Goal: Book appointment/travel/reservation

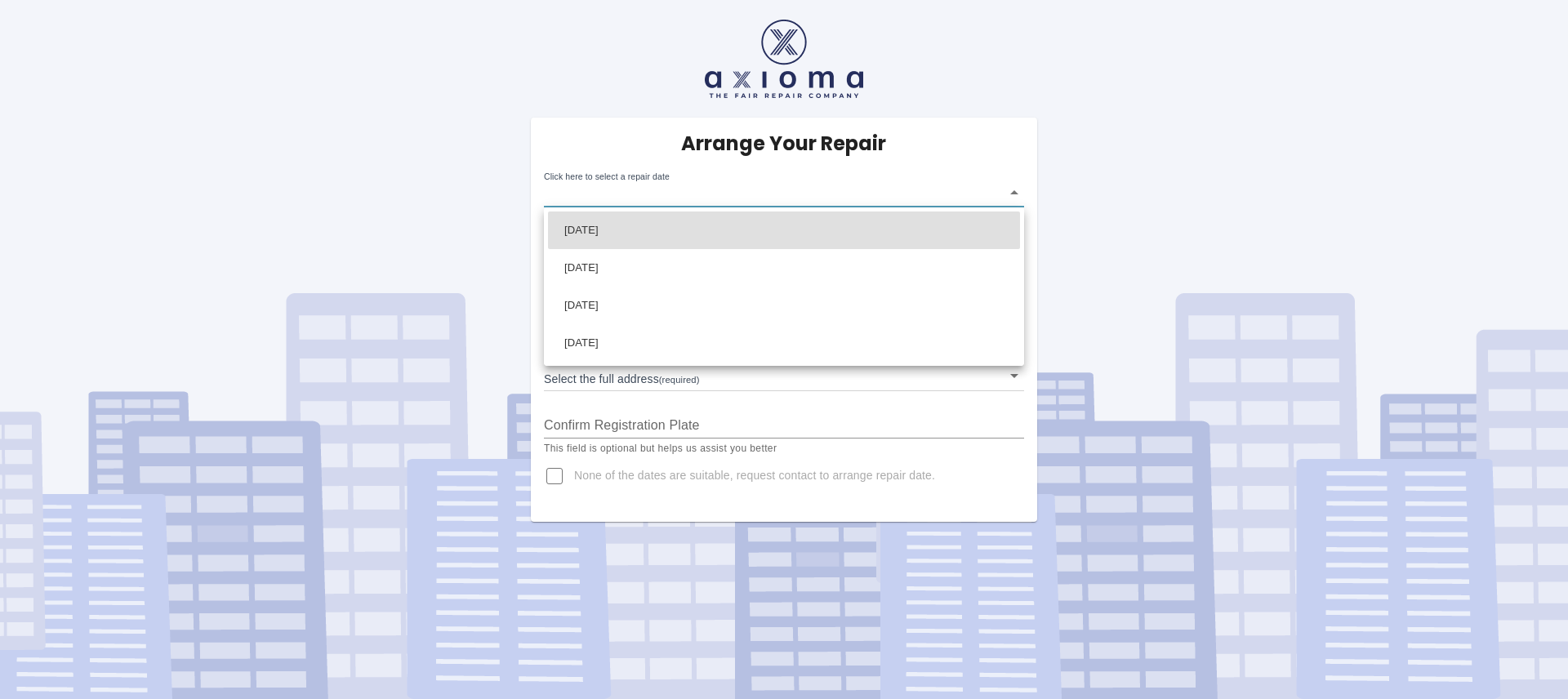
click at [1018, 196] on body "Arrange Your Repair Click here to select a repair date ​ Phone Number   * 07506…" at bounding box center [784, 350] width 1568 height 699
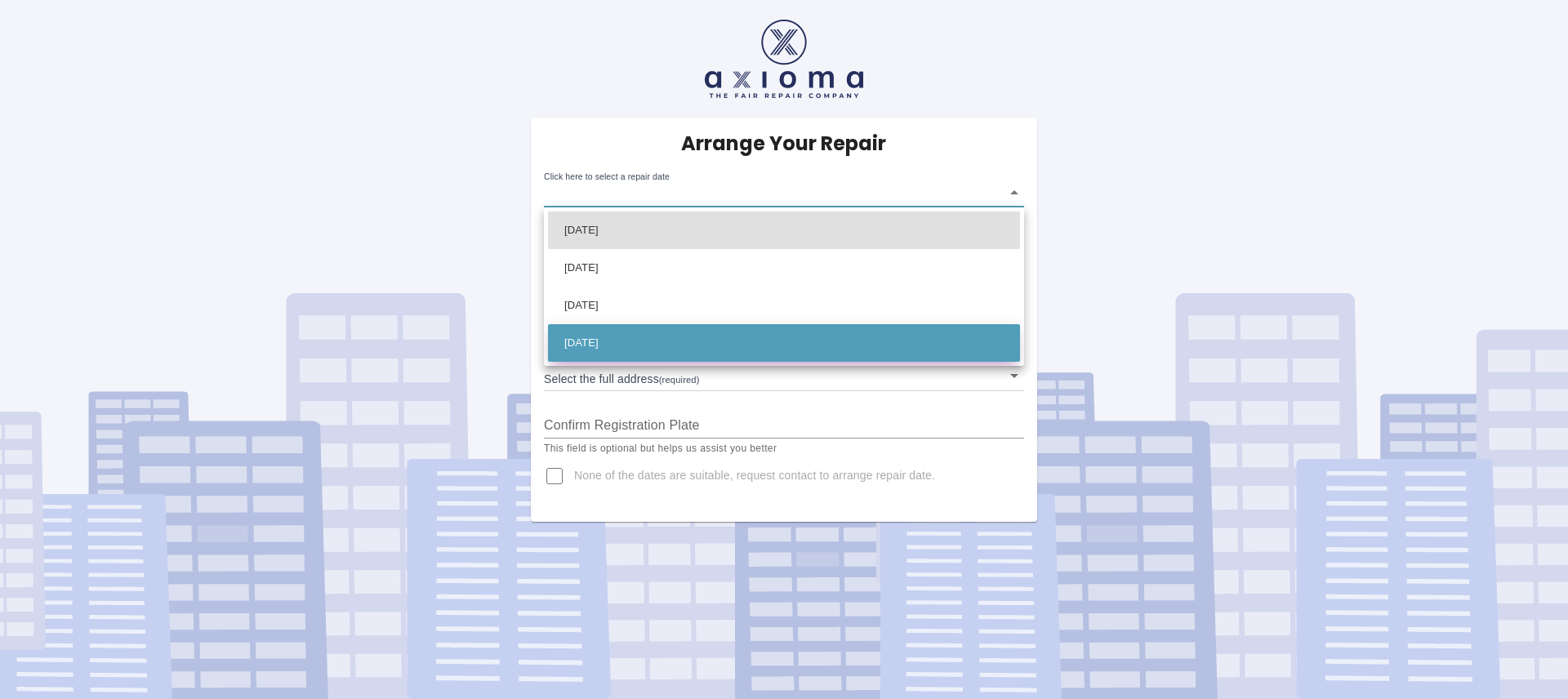
click at [643, 342] on li "Wed Oct 15 2025" at bounding box center [784, 343] width 472 height 37
type input "2025-10-15T00:00:00.000Z"
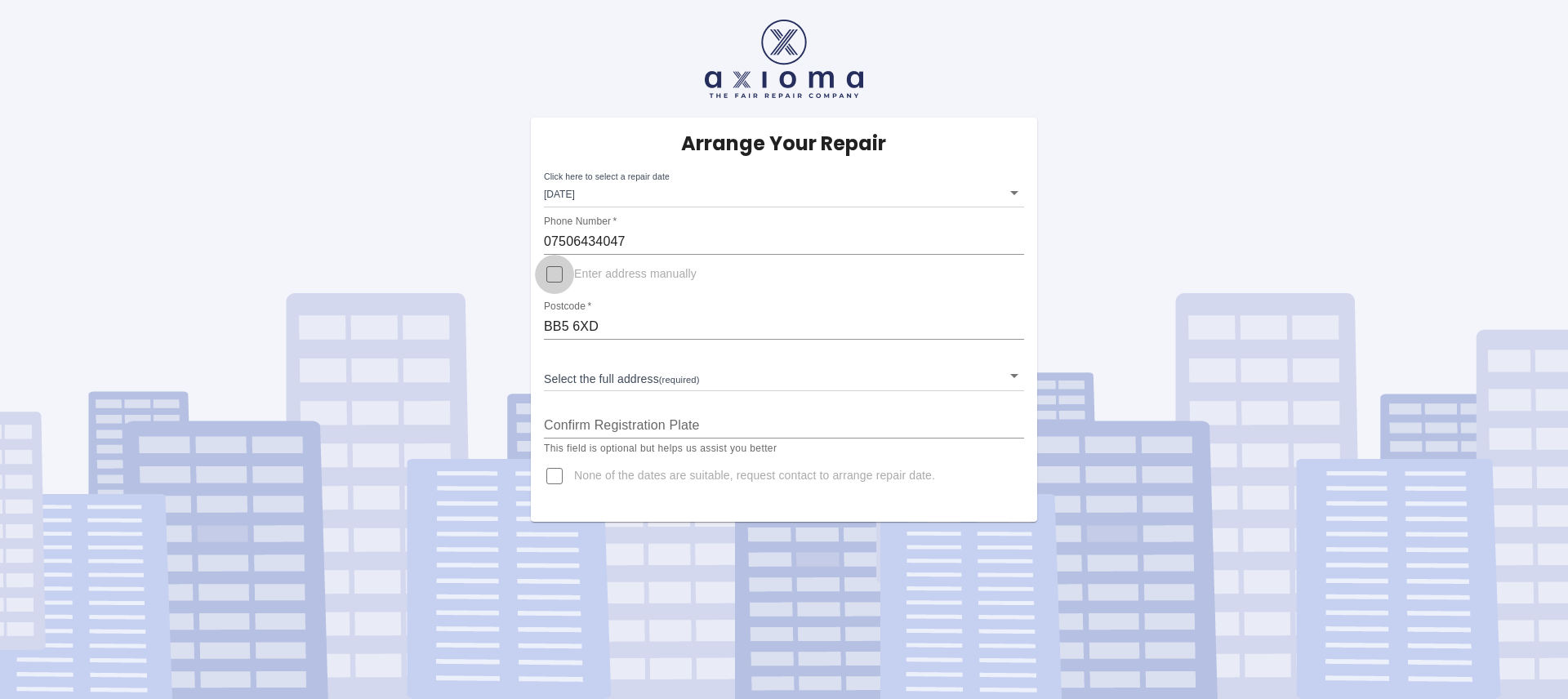
click at [555, 278] on input "Enter address manually" at bounding box center [554, 274] width 39 height 39
checkbox input "true"
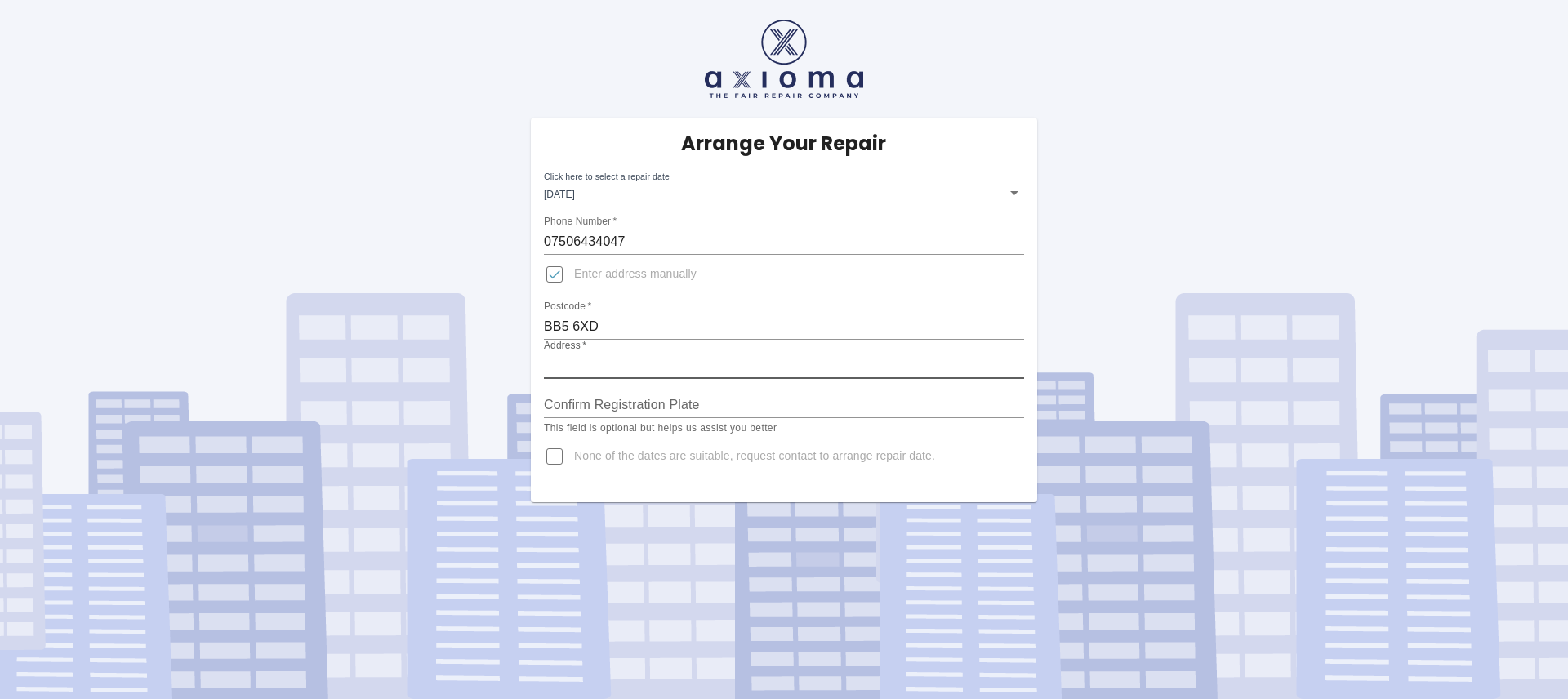
click at [613, 364] on input "Address   *" at bounding box center [784, 366] width 481 height 26
type input "3 Tarn Brook Close, Huncoat"
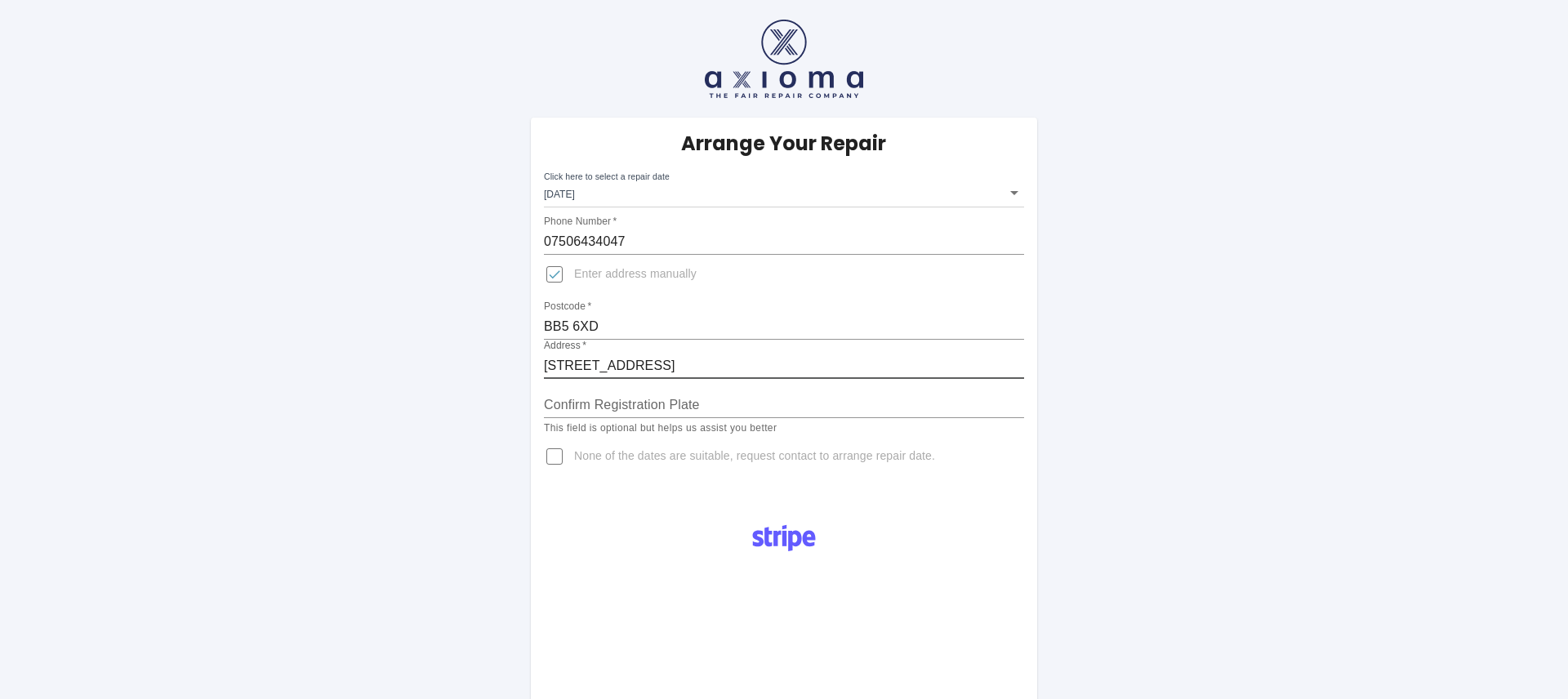
click at [708, 408] on input "Confirm Registration Plate" at bounding box center [784, 405] width 481 height 26
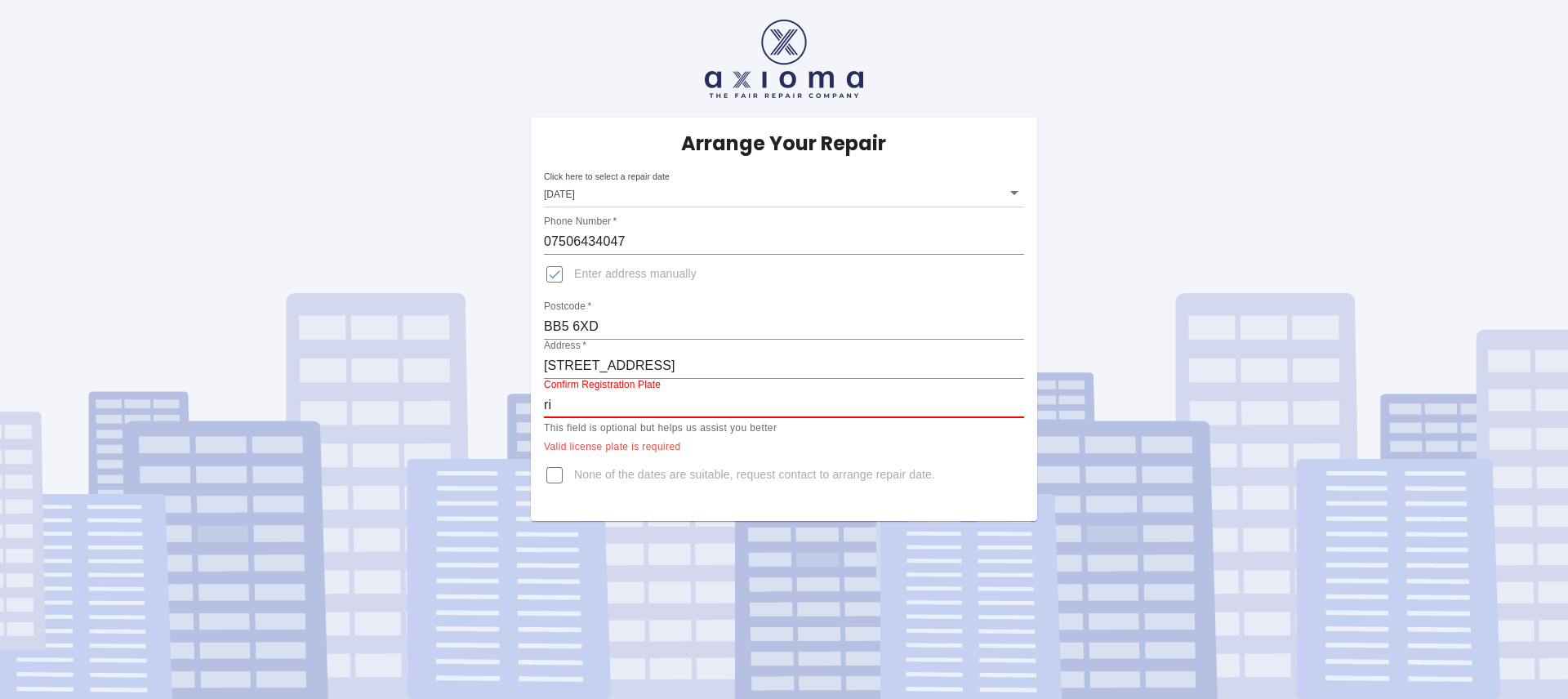
type input "r"
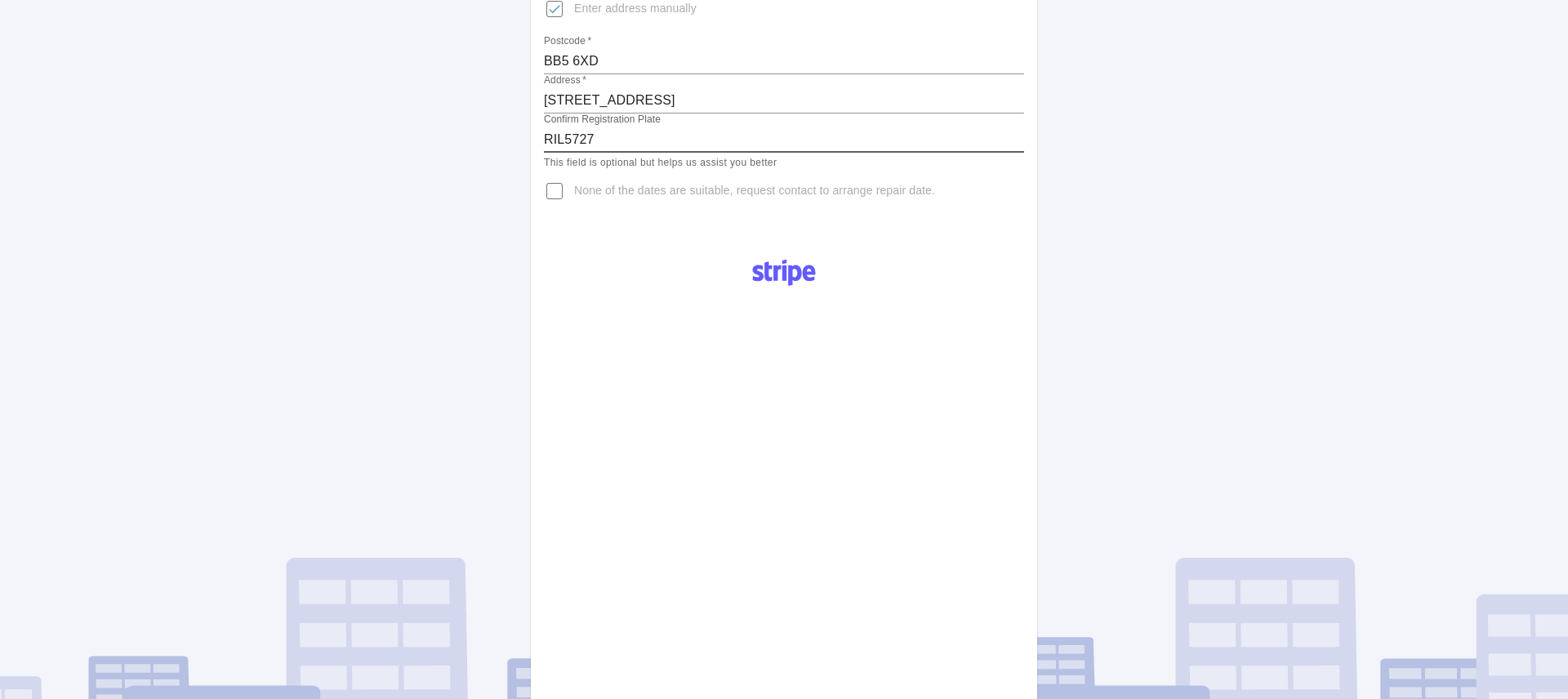
scroll to position [266, 0]
type input "RIL5727"
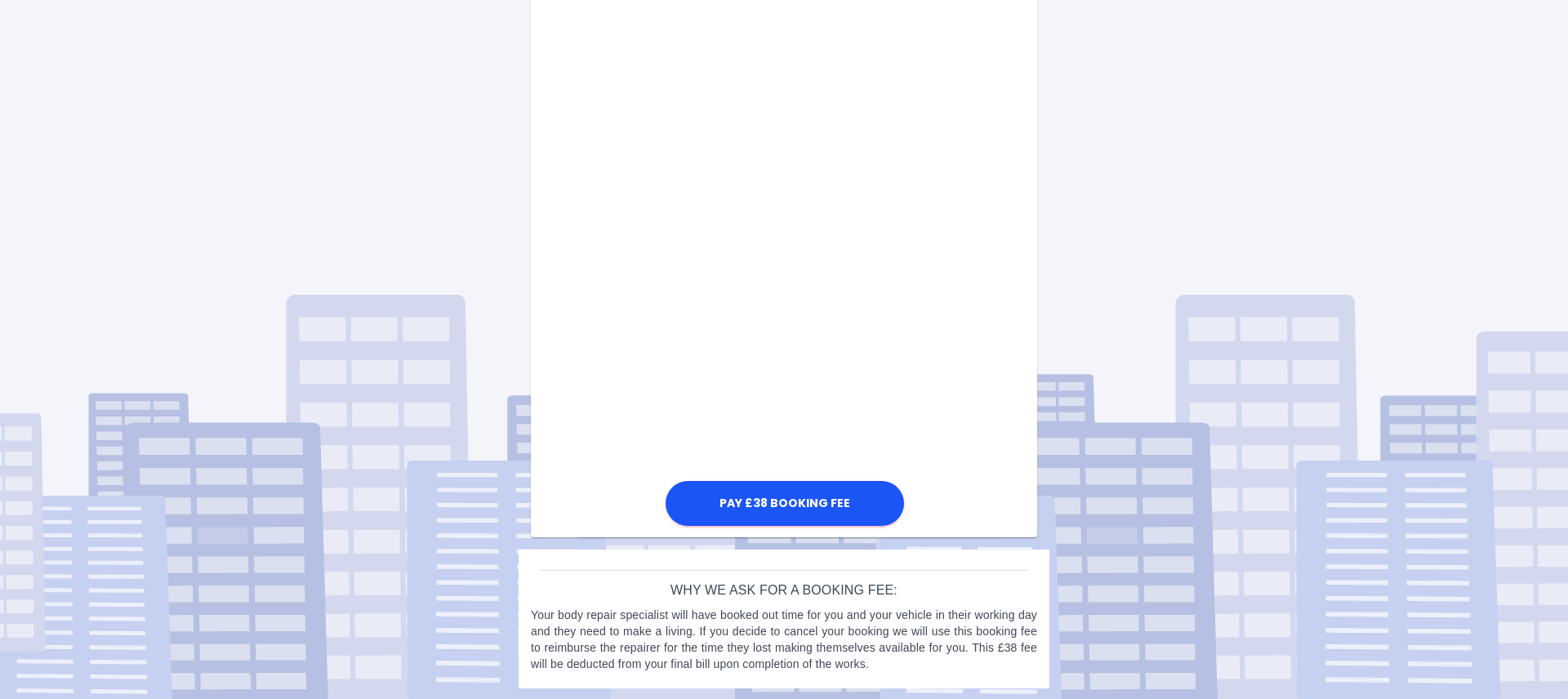
scroll to position [811, 0]
click at [786, 508] on button "Pay £38 Booking Fee" at bounding box center [784, 503] width 239 height 45
